Goal: Navigation & Orientation: Find specific page/section

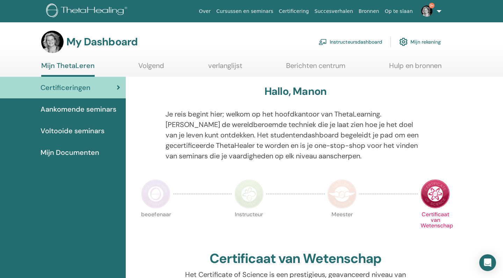
click at [99, 108] on span "Aankomende seminars" at bounding box center [78, 109] width 76 height 10
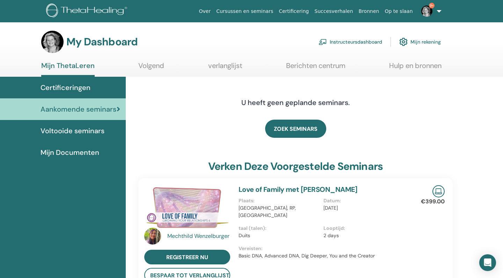
click at [346, 40] on link "Instructeursdashboard" at bounding box center [350, 41] width 64 height 15
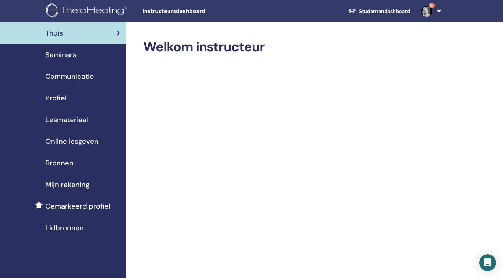
click at [78, 118] on span "Lesmateriaal" at bounding box center [66, 119] width 43 height 10
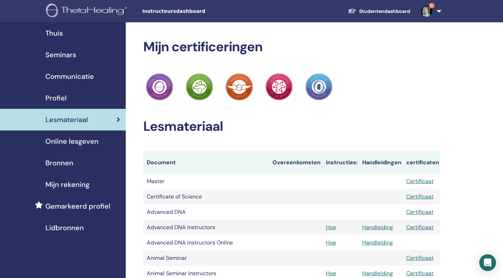
click at [78, 138] on span "Online lesgeven" at bounding box center [71, 141] width 53 height 10
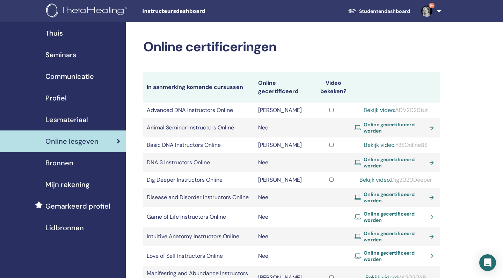
click at [374, 9] on link "Studentendashboard" at bounding box center [378, 11] width 73 height 13
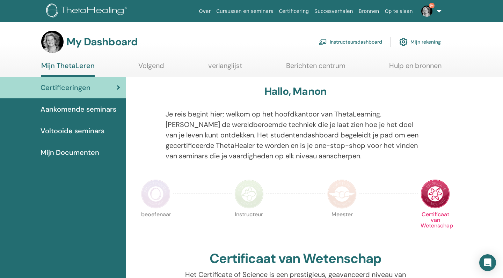
click at [77, 106] on span "Aankomende seminars" at bounding box center [78, 109] width 76 height 10
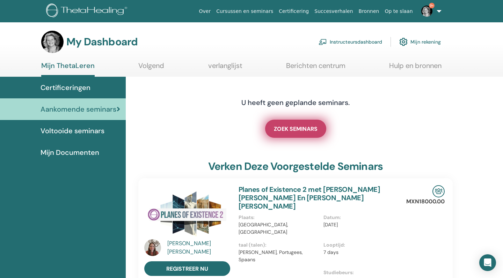
click at [281, 127] on span "ZOEK SEMINARS" at bounding box center [296, 128] width 44 height 7
